Goal: Transaction & Acquisition: Purchase product/service

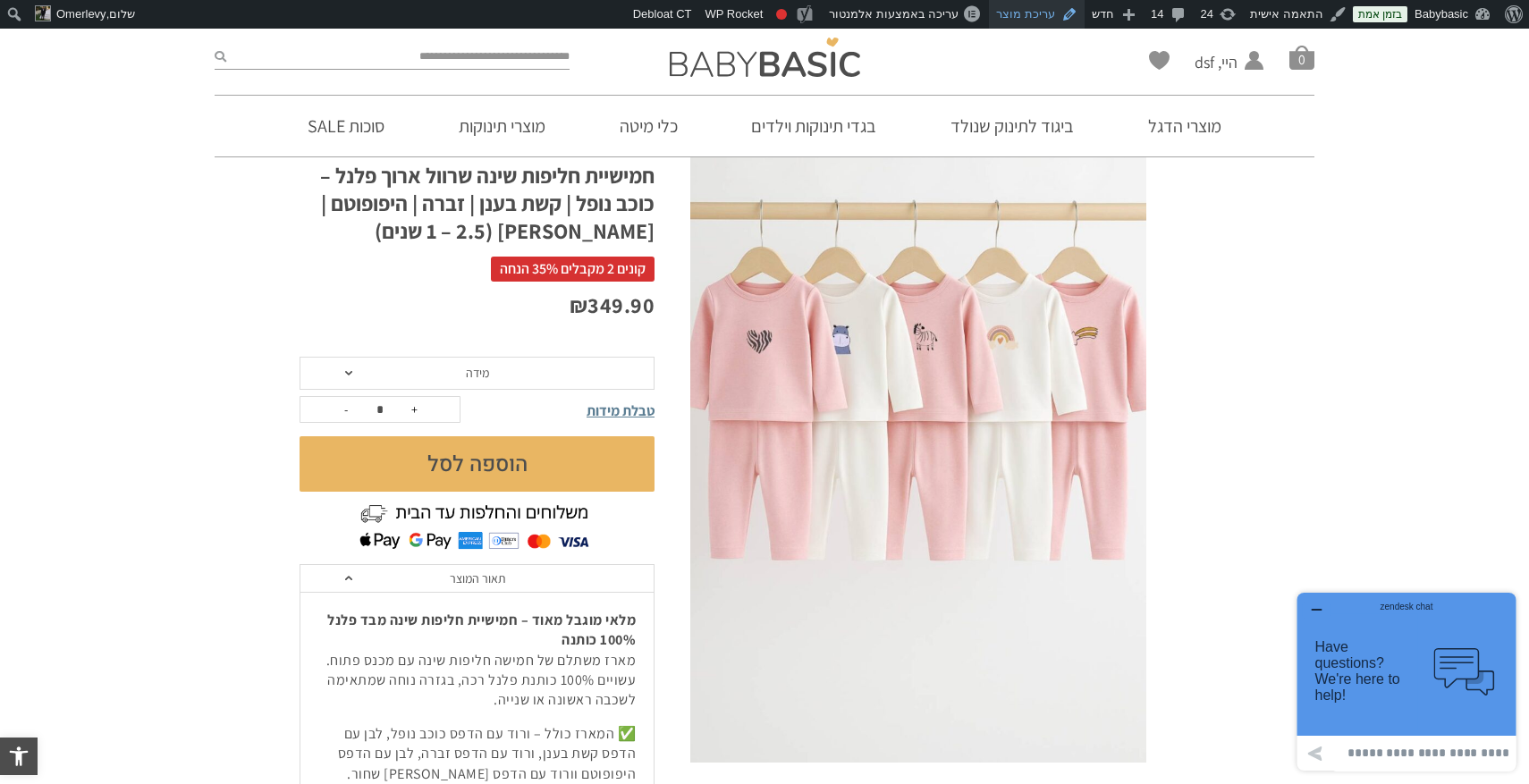
click at [1052, 25] on link "עריכת מוצר" at bounding box center [1036, 14] width 96 height 29
